Goal: Transaction & Acquisition: Purchase product/service

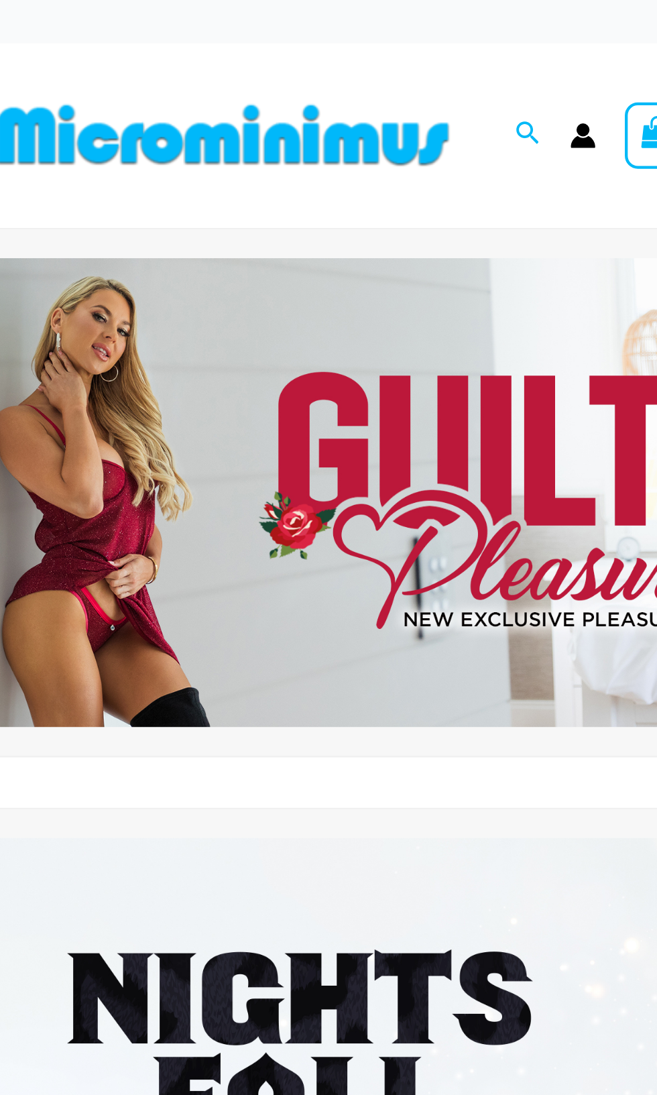
click at [103, 60] on img at bounding box center [137, 63] width 221 height 30
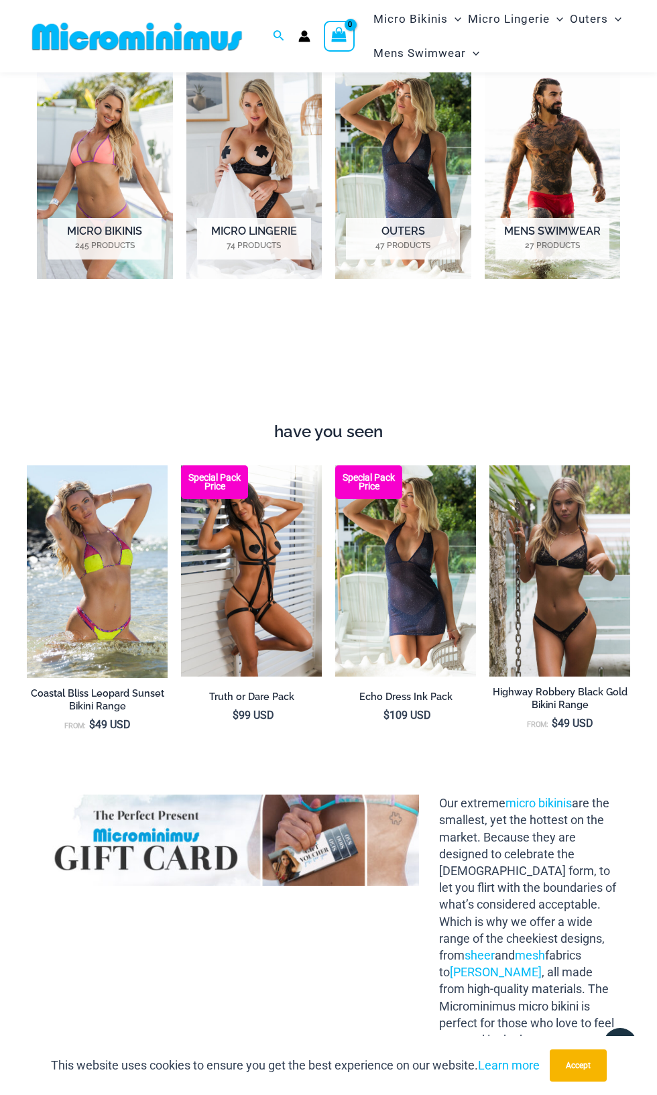
scroll to position [802, 0]
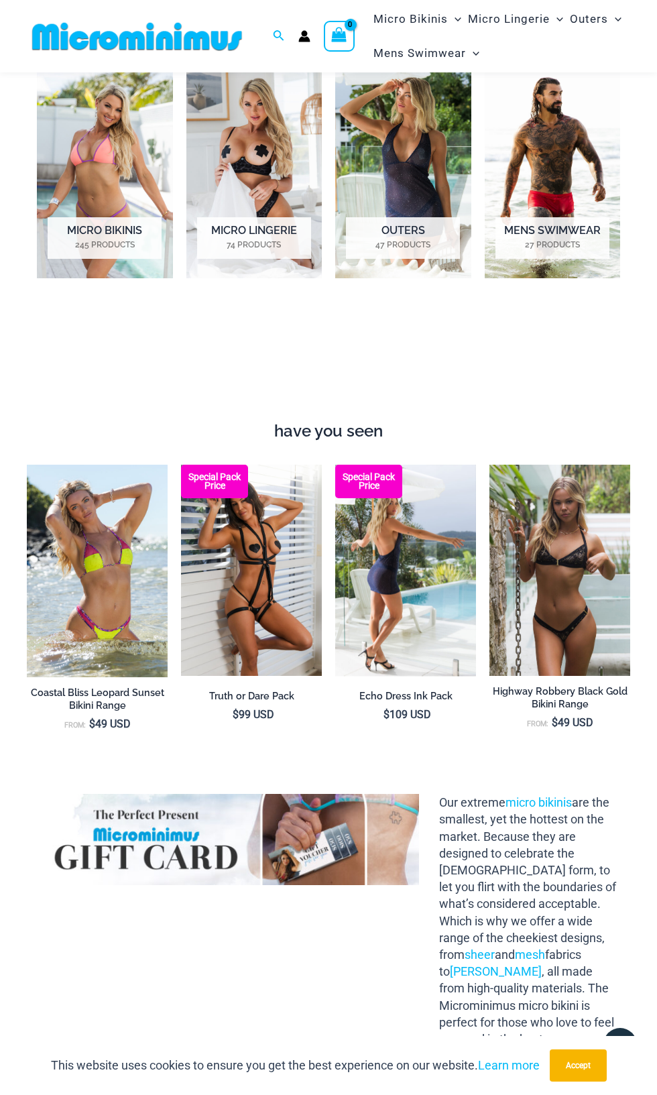
click at [409, 542] on img at bounding box center [405, 570] width 141 height 211
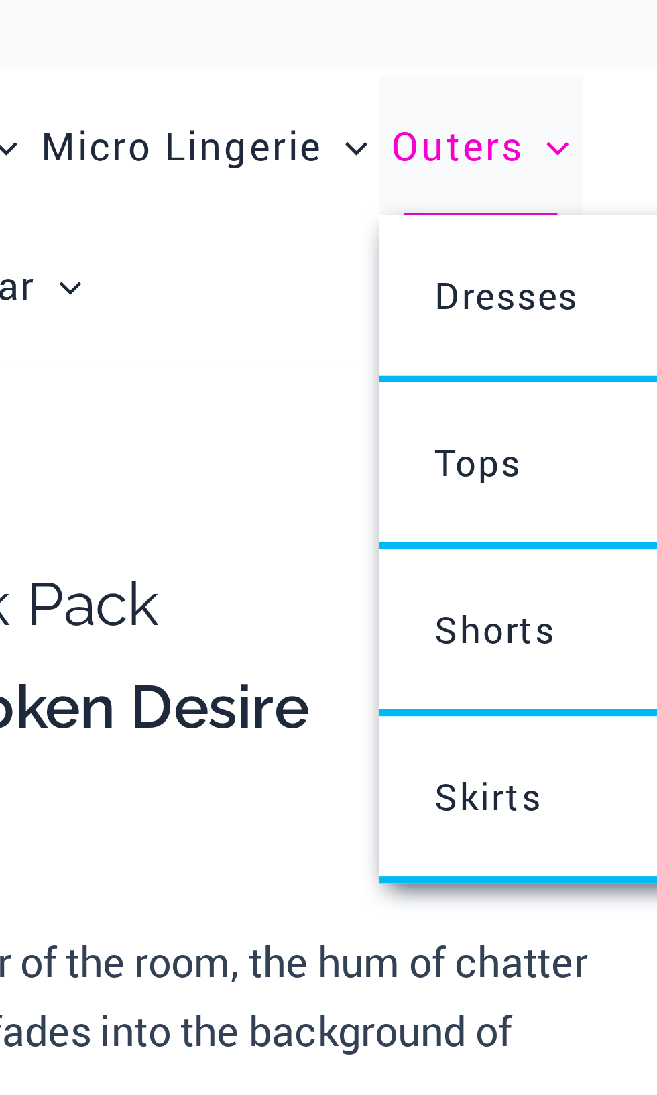
click at [585, 41] on span "Outers" at bounding box center [590, 42] width 39 height 34
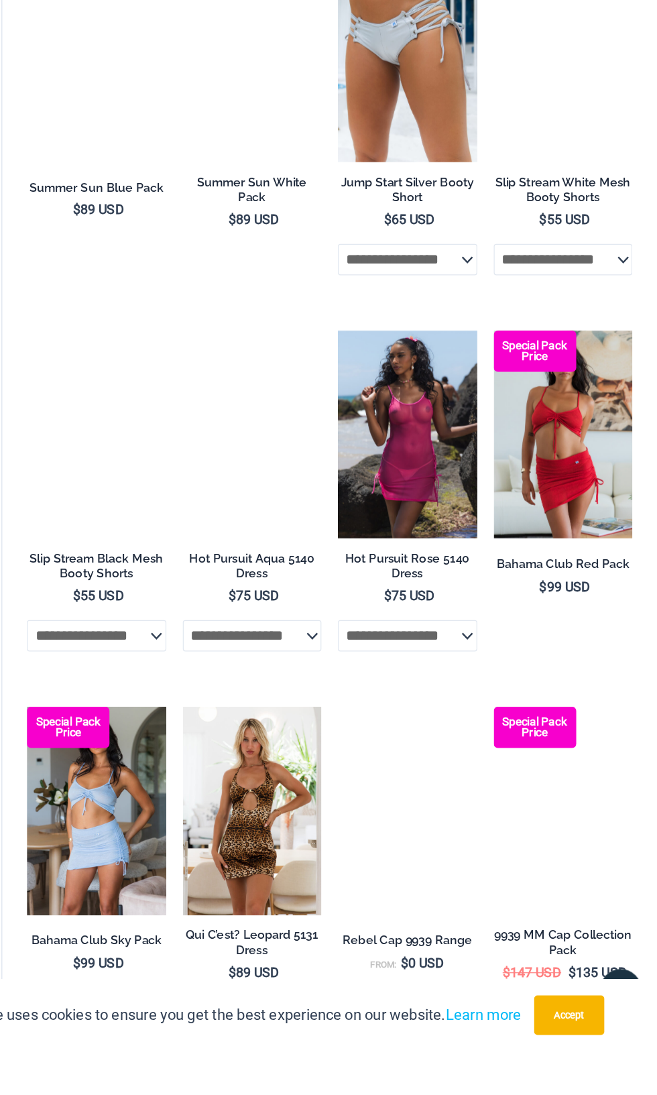
scroll to position [1615, 0]
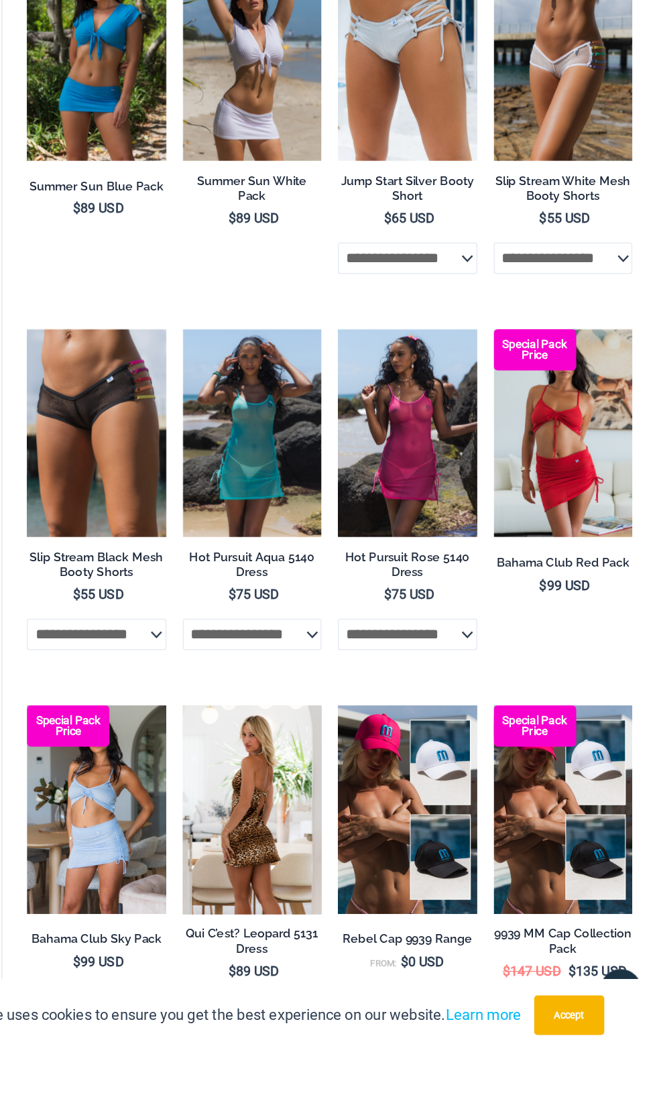
click at [310, 930] on img at bounding box center [320, 898] width 113 height 170
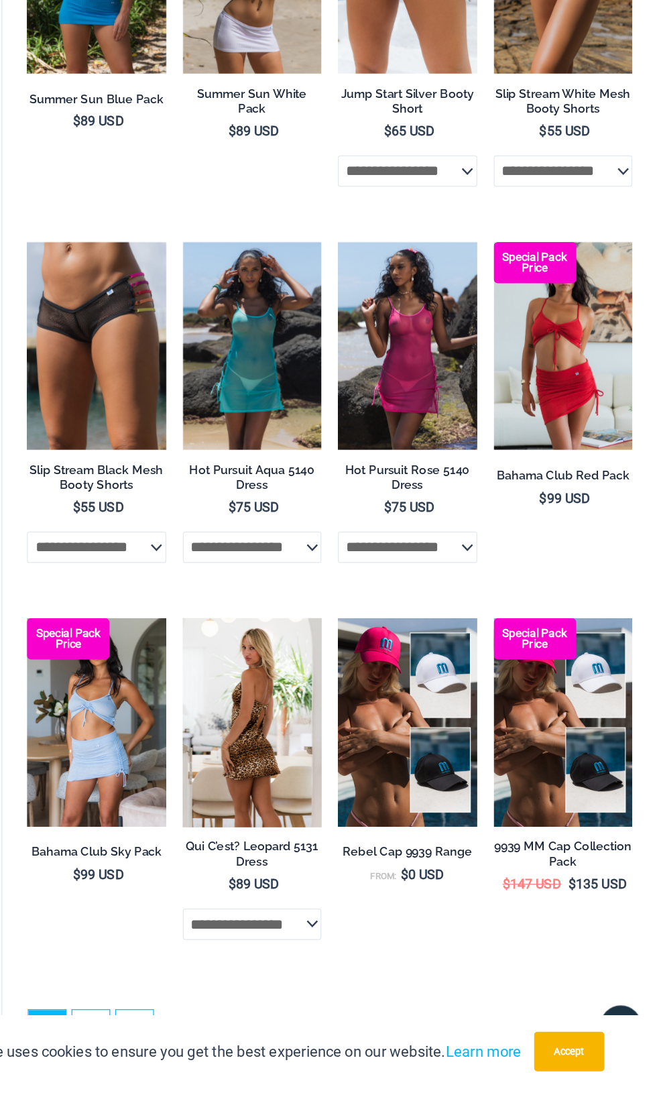
scroll to position [1741, 0]
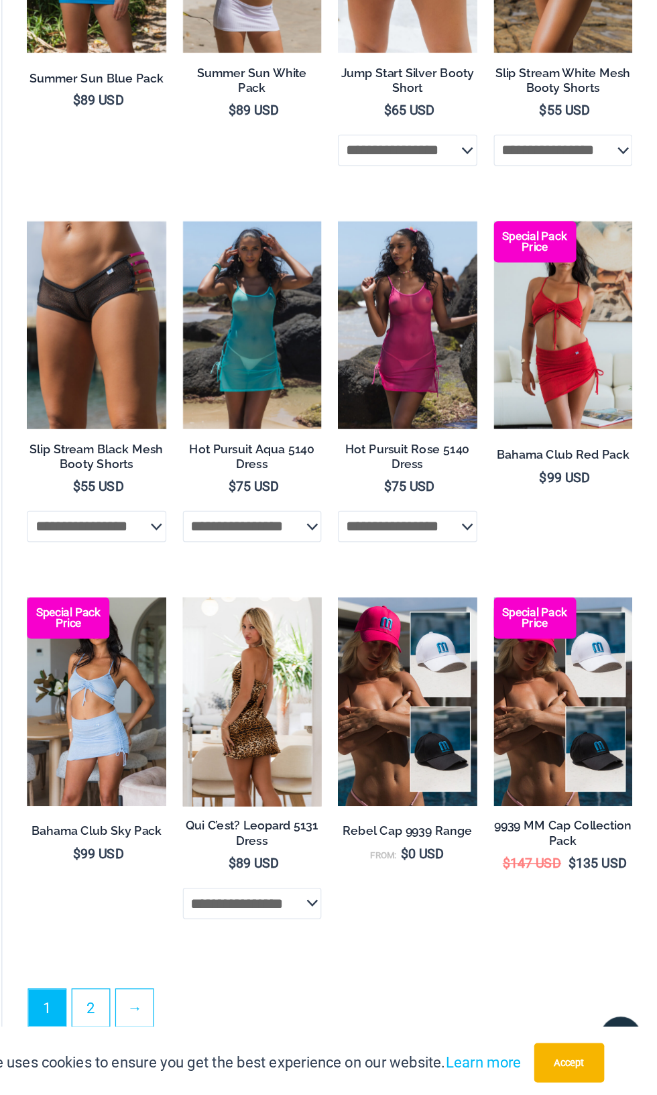
click at [321, 816] on img at bounding box center [320, 772] width 113 height 170
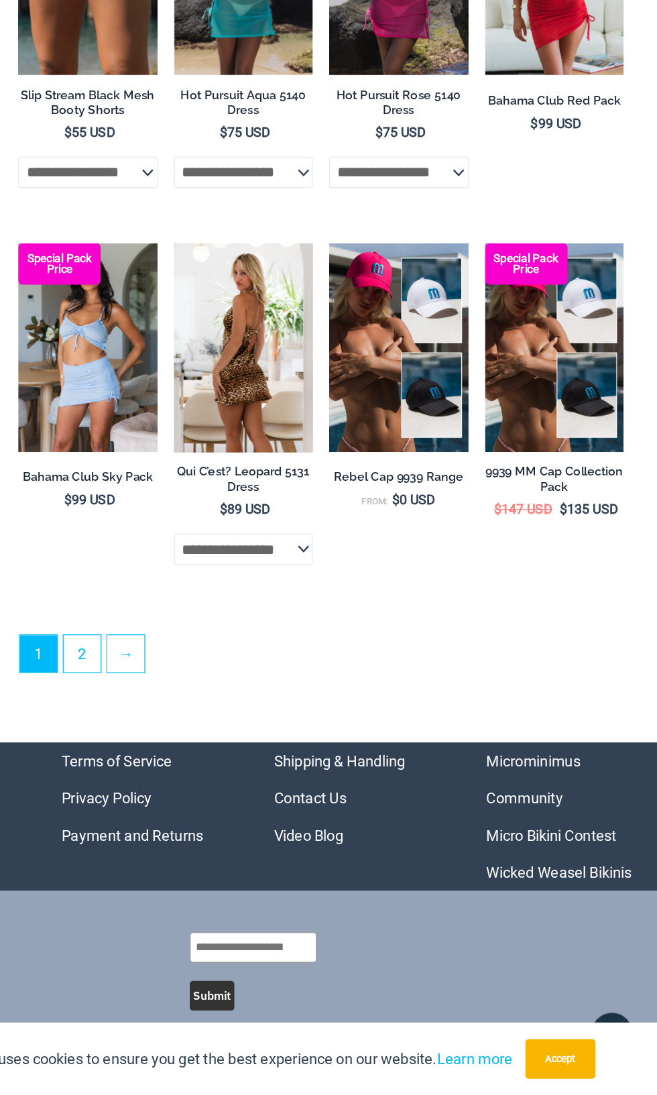
scroll to position [2056, 0]
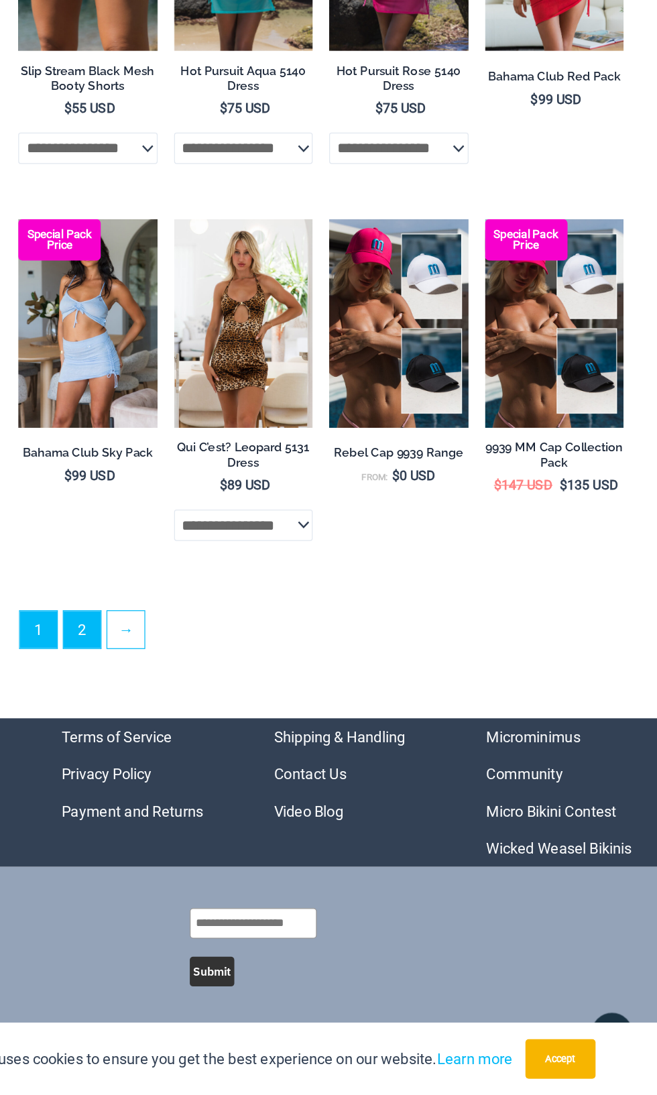
click at [190, 718] on link "2" at bounding box center [189, 716] width 30 height 30
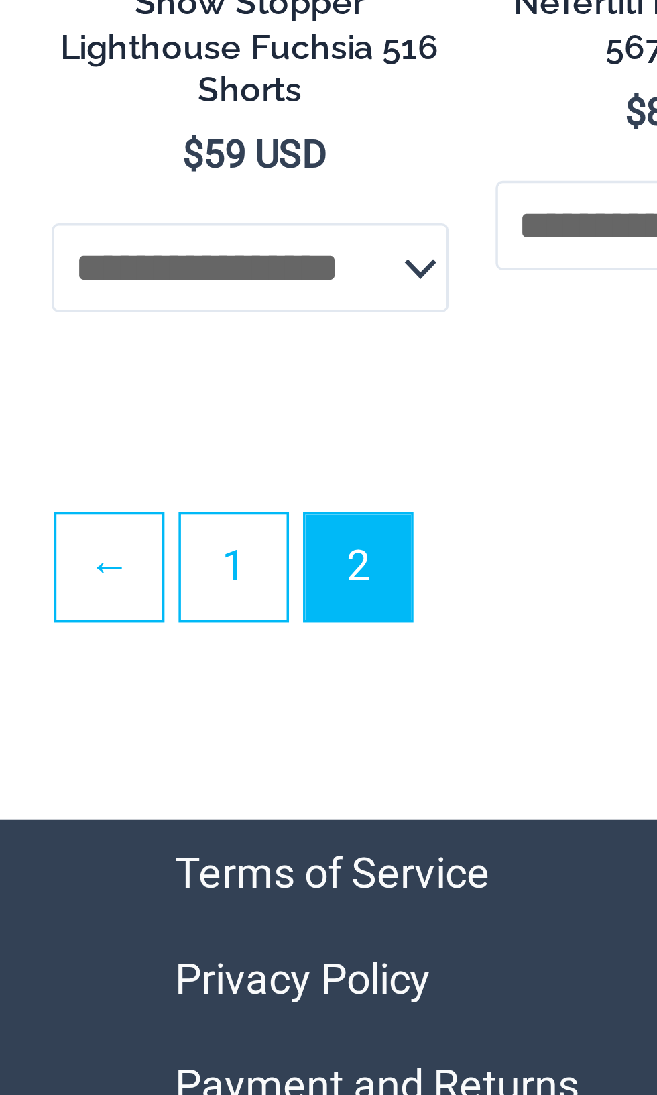
scroll to position [648, 0]
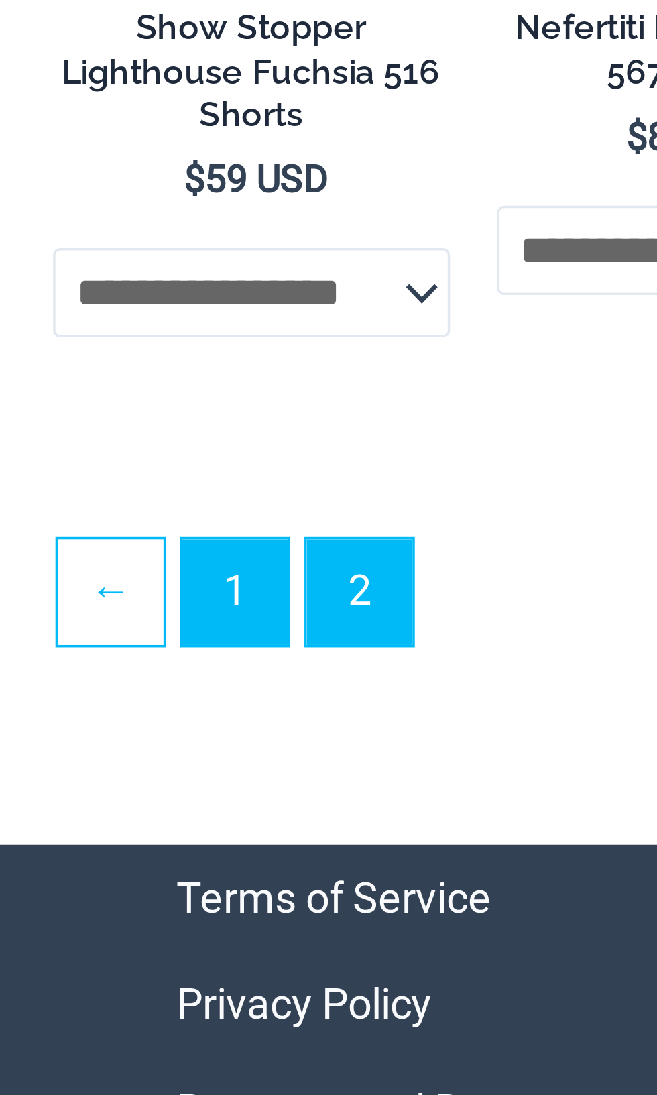
click at [192, 828] on link "1" at bounding box center [189, 819] width 30 height 30
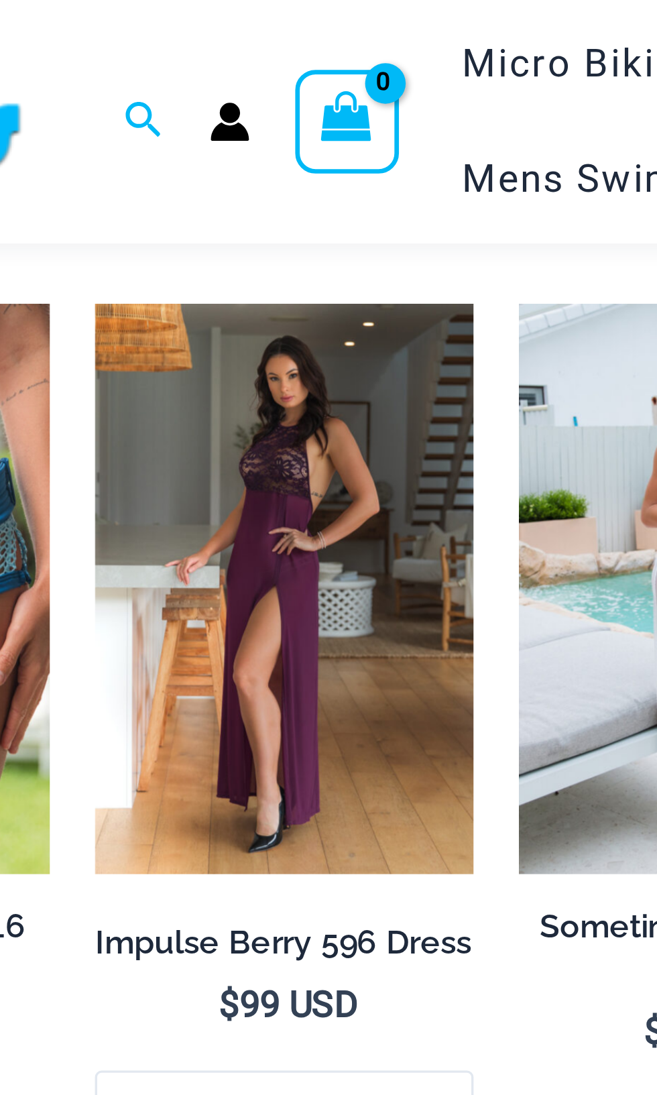
scroll to position [1417, 0]
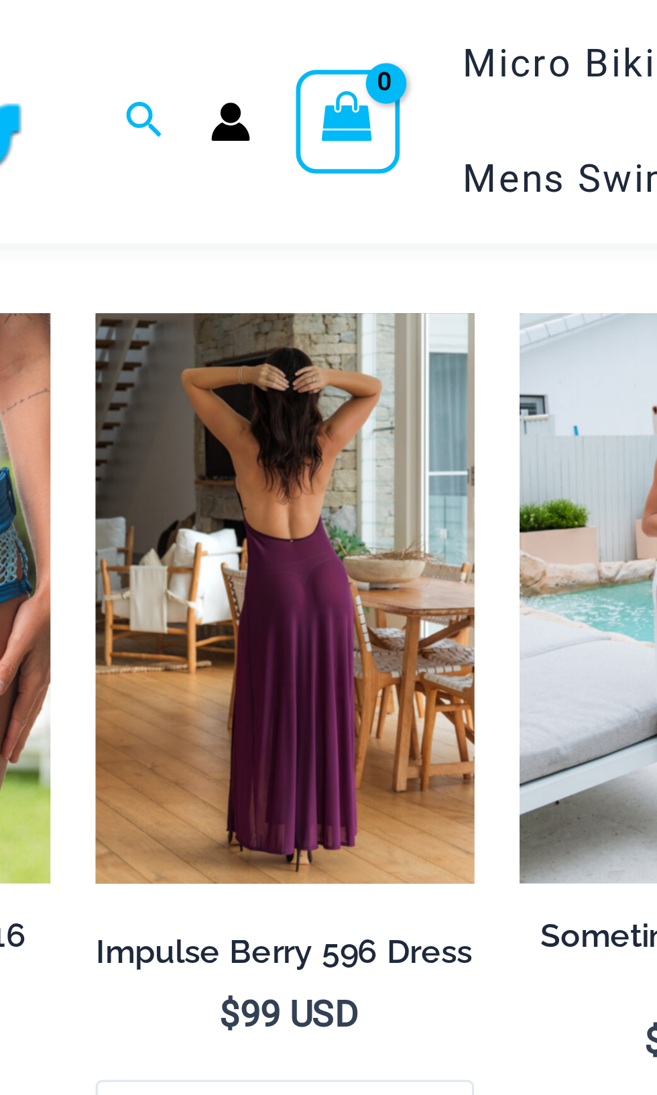
click at [315, 206] on img at bounding box center [320, 178] width 113 height 170
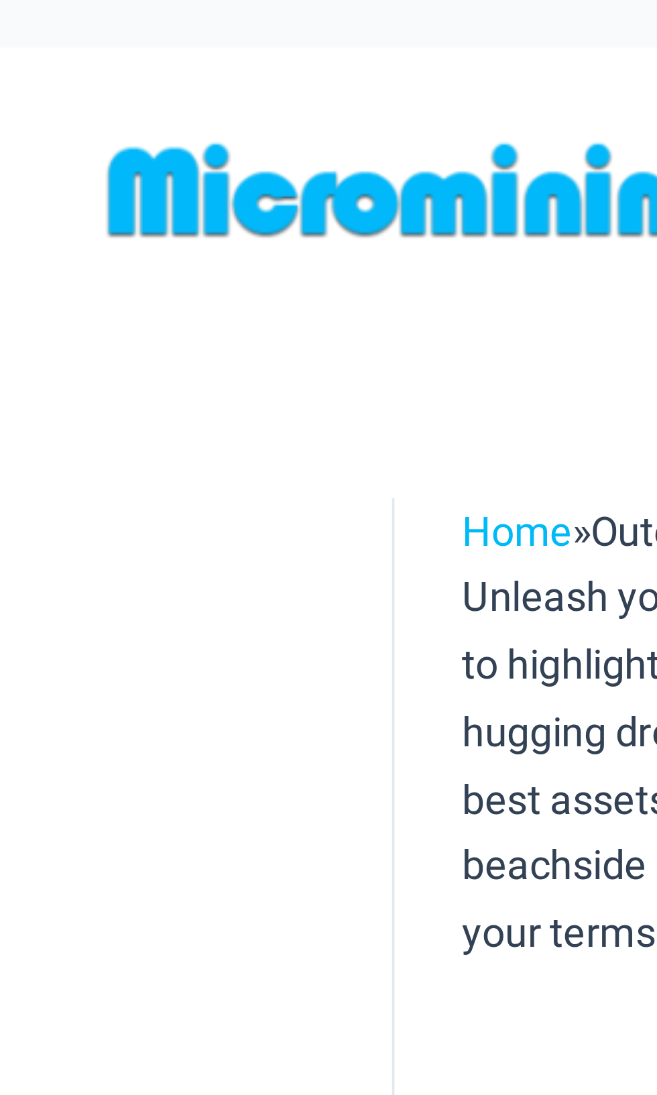
scroll to position [0, 0]
